Goal: Task Accomplishment & Management: Manage account settings

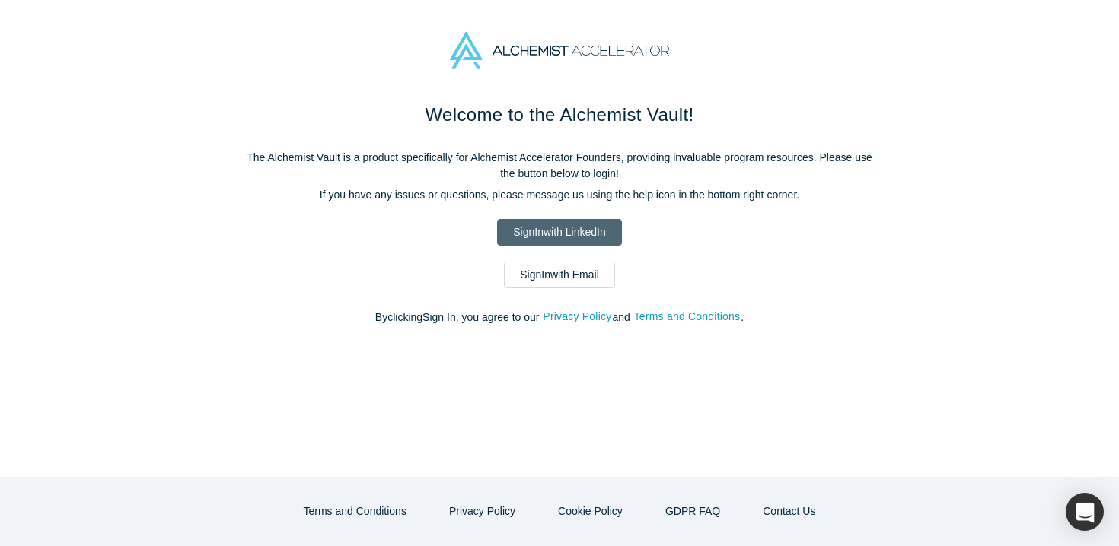
click at [558, 244] on link "Sign In with LinkedIn" at bounding box center [559, 232] width 124 height 27
click at [596, 255] on div "Welcome to the Alchemist Vault! The Alchemist Vault is a product specifically f…" at bounding box center [559, 221] width 639 height 240
click at [579, 275] on link "Sign In with Email" at bounding box center [559, 275] width 111 height 27
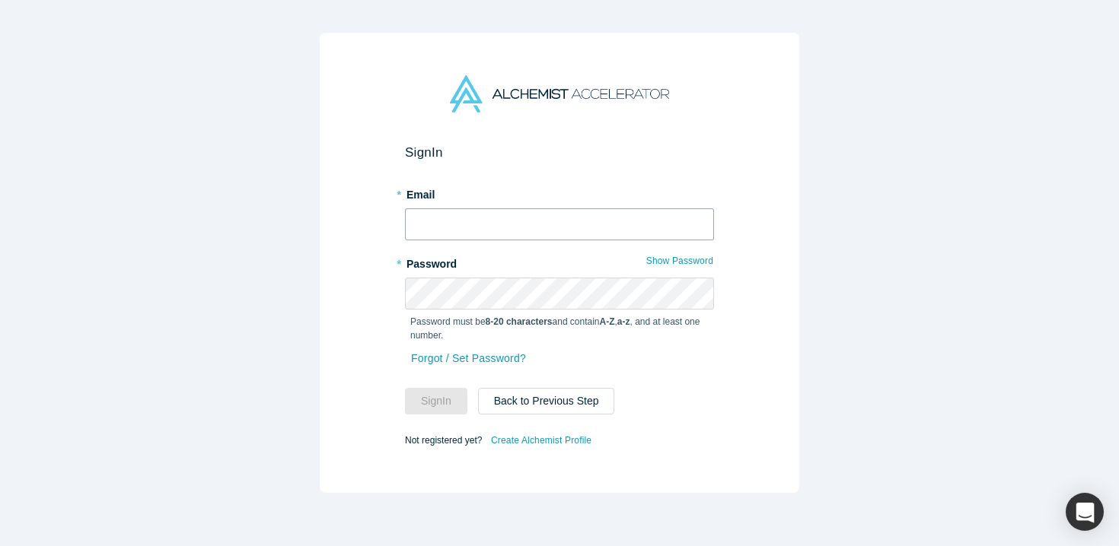
click at [588, 239] on input "text" at bounding box center [559, 225] width 309 height 32
click at [573, 205] on div "* Email" at bounding box center [559, 211] width 309 height 59
click at [490, 318] on strong "8-20 characters" at bounding box center [519, 322] width 67 height 11
click at [490, 452] on div "Sign In * Email * Password Show Password Password must be 8-20 characters and c…" at bounding box center [559, 263] width 479 height 460
click at [499, 373] on div "Forgot / Set Password?" at bounding box center [559, 368] width 309 height 40
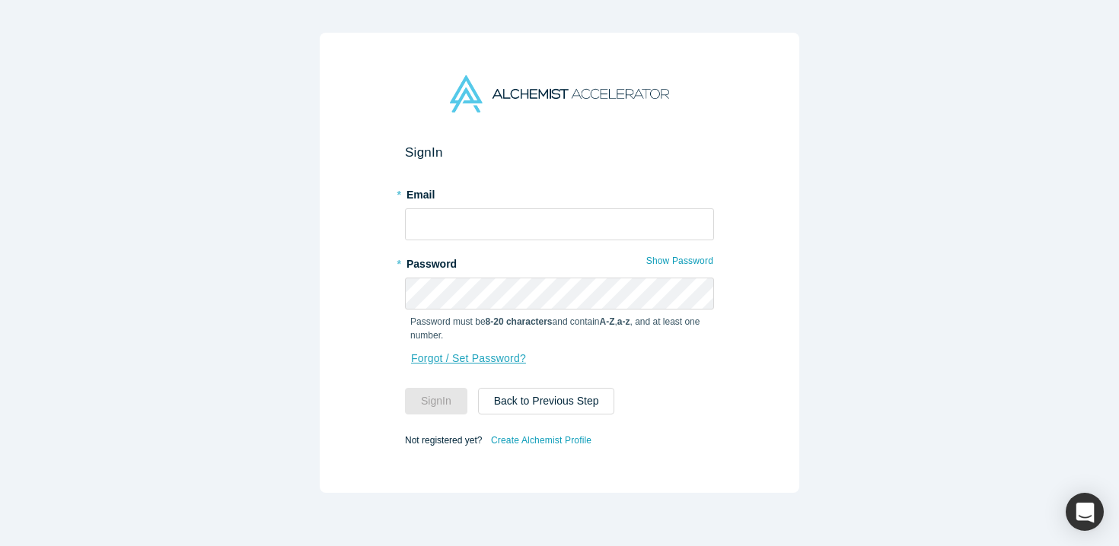
click at [502, 361] on link "Forgot / Set Password?" at bounding box center [468, 359] width 116 height 27
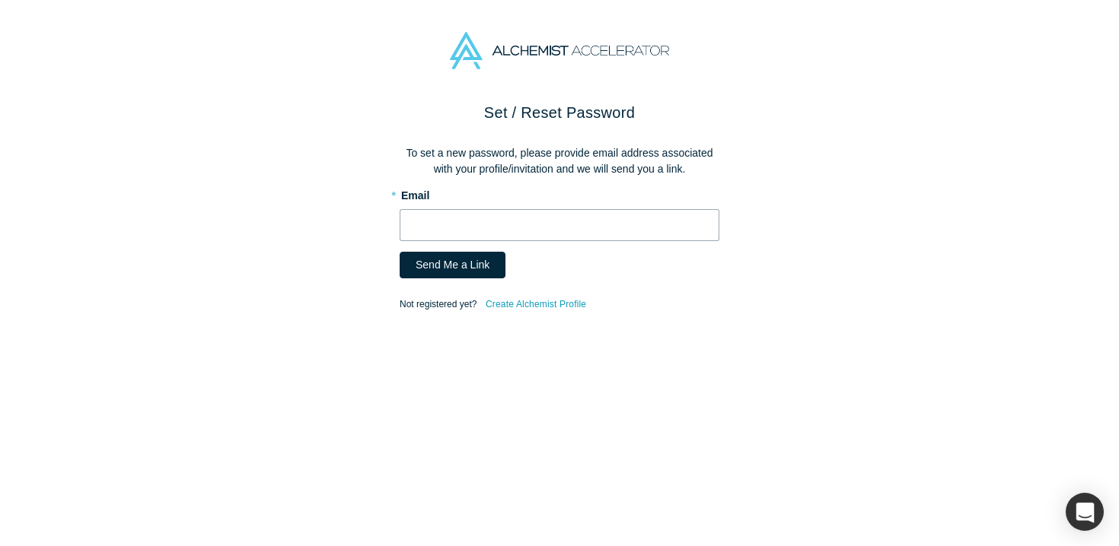
click at [503, 228] on input "text" at bounding box center [560, 225] width 320 height 32
type input "luke@alchemistaccelerator.com"
click at [400, 252] on button "Send Me a Link" at bounding box center [453, 265] width 106 height 27
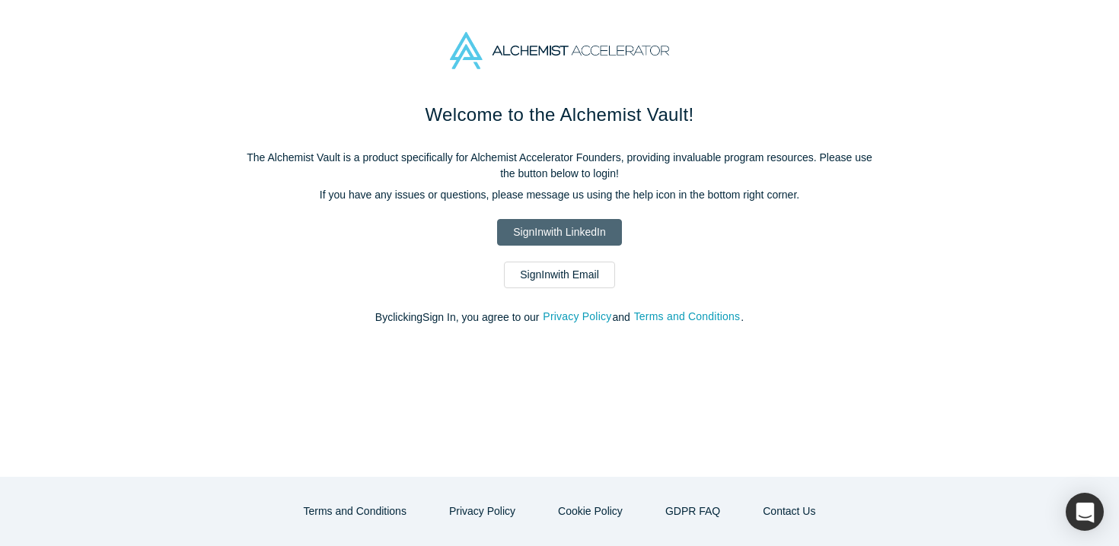
click at [584, 234] on link "Sign In with LinkedIn" at bounding box center [559, 232] width 124 height 27
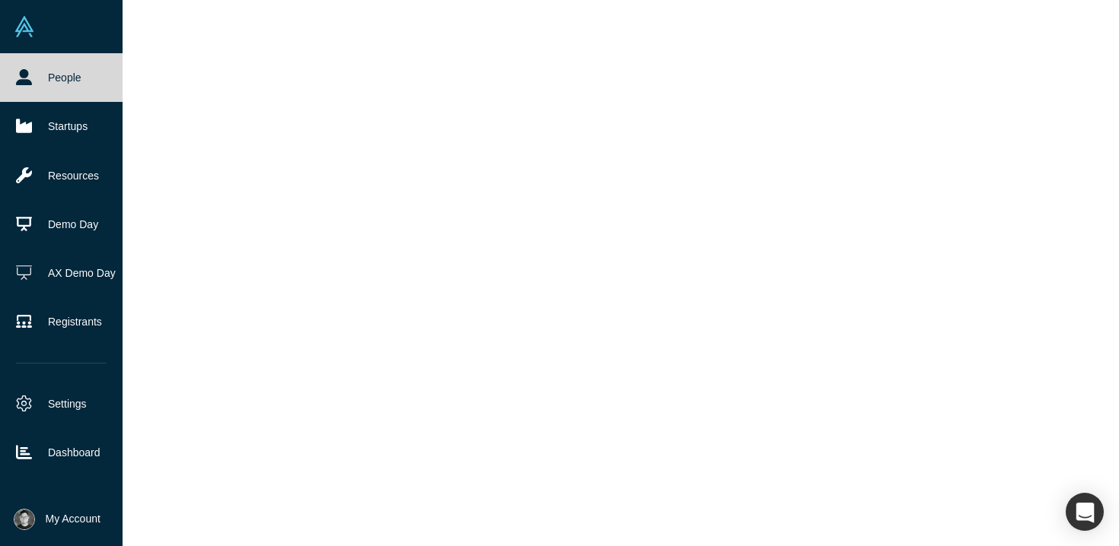
click at [23, 524] on img at bounding box center [24, 519] width 21 height 21
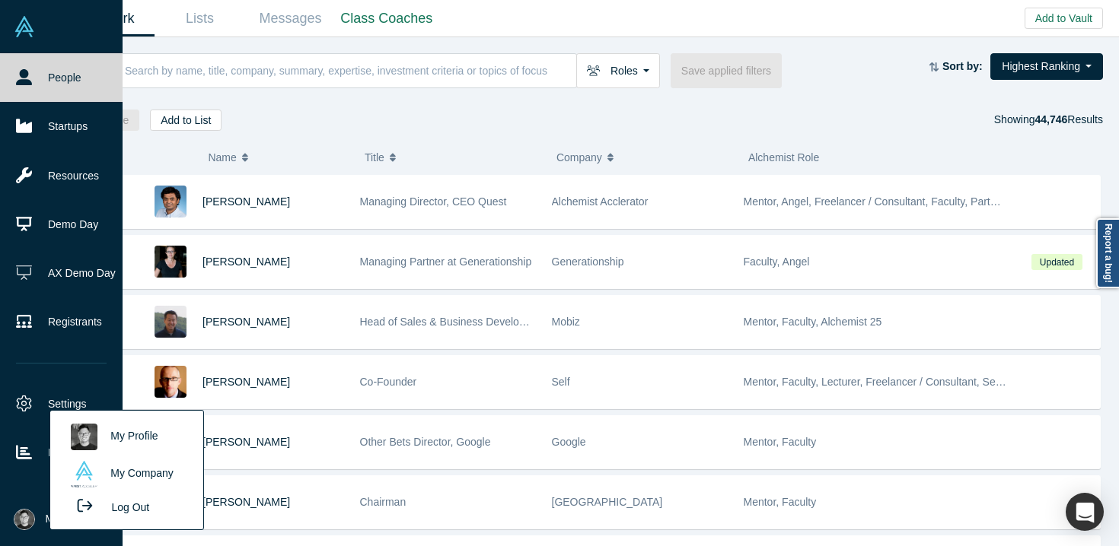
click at [21, 508] on li "My Account My Profile My Company Log Out" at bounding box center [61, 519] width 123 height 53
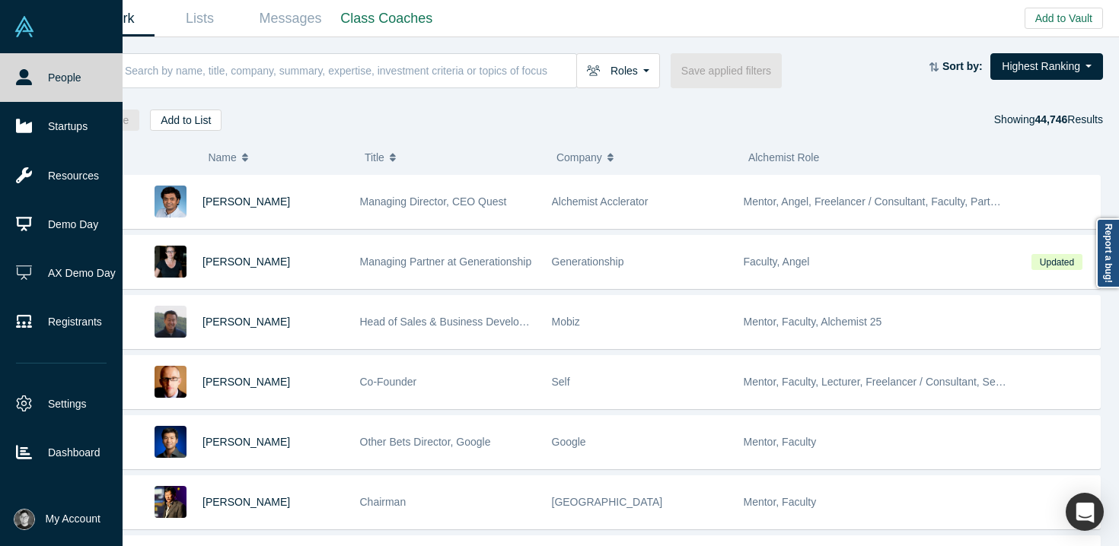
click at [21, 518] on img at bounding box center [24, 519] width 21 height 21
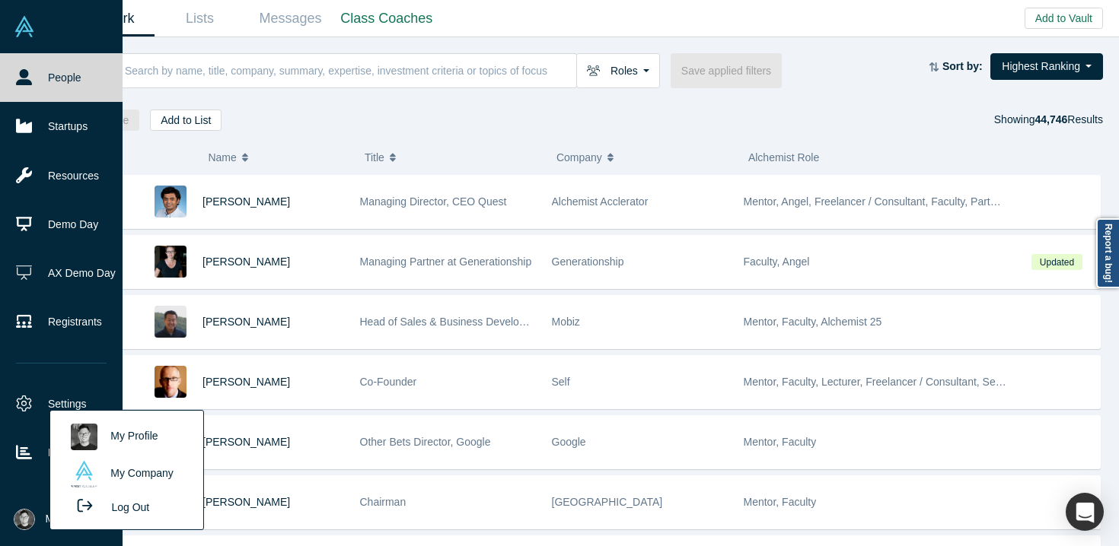
click at [88, 454] on link "My Profile" at bounding box center [126, 437] width 126 height 37
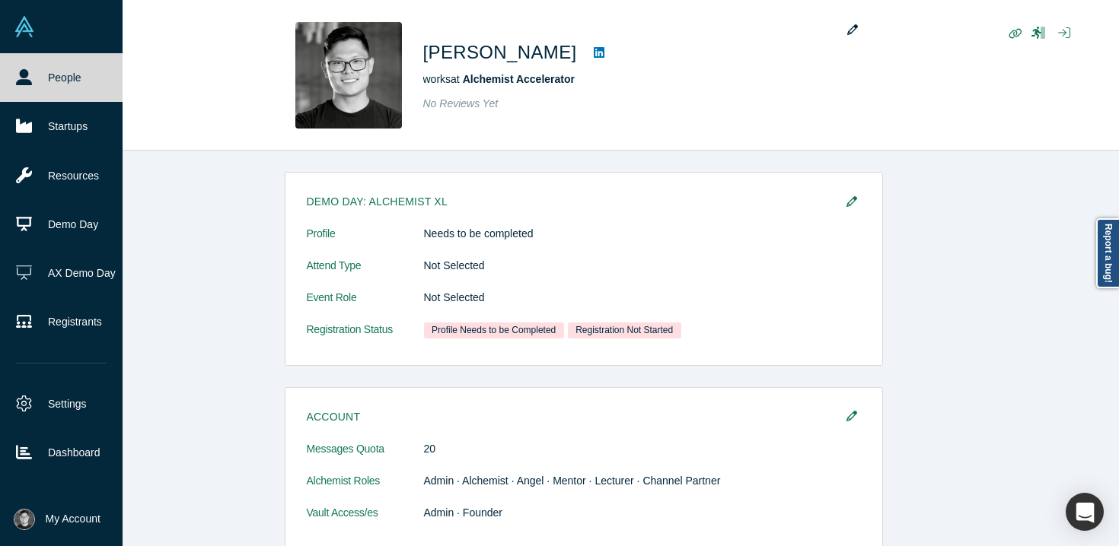
click at [19, 27] on img at bounding box center [24, 26] width 21 height 21
